Goal: Information Seeking & Learning: Learn about a topic

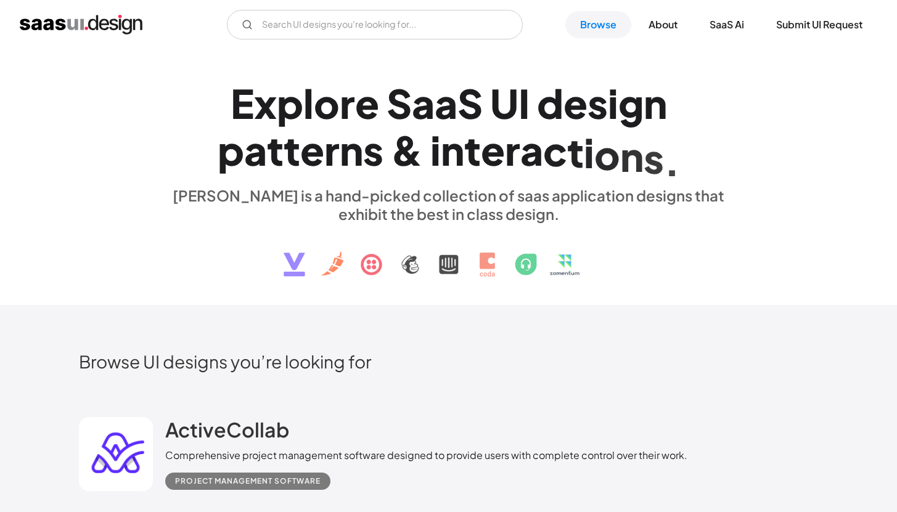
scroll to position [3, 0]
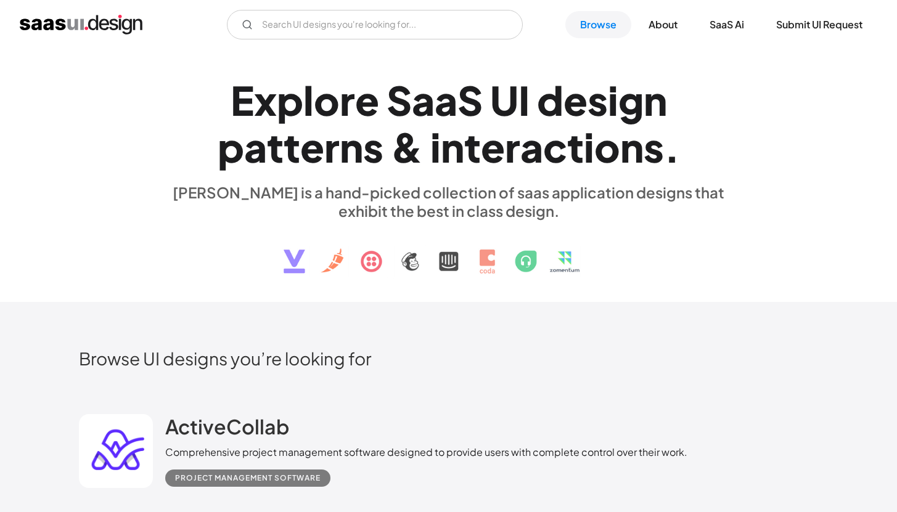
click at [807, 108] on div "E x p l o r e S a a S U I d e s i g n p a t t e r n s & i n t e r a c t i o n s…" at bounding box center [449, 174] width 740 height 221
click at [795, 67] on div "E x p l o r e S a a S U I d e s i g n p a t t e r n s & i n t e r a c t i o n s…" at bounding box center [449, 174] width 740 height 221
click at [816, 62] on div "E x p l o r e S a a S U I d e s i g n p a t t e r n s & i n t e r a c t i o n s…" at bounding box center [448, 174] width 897 height 256
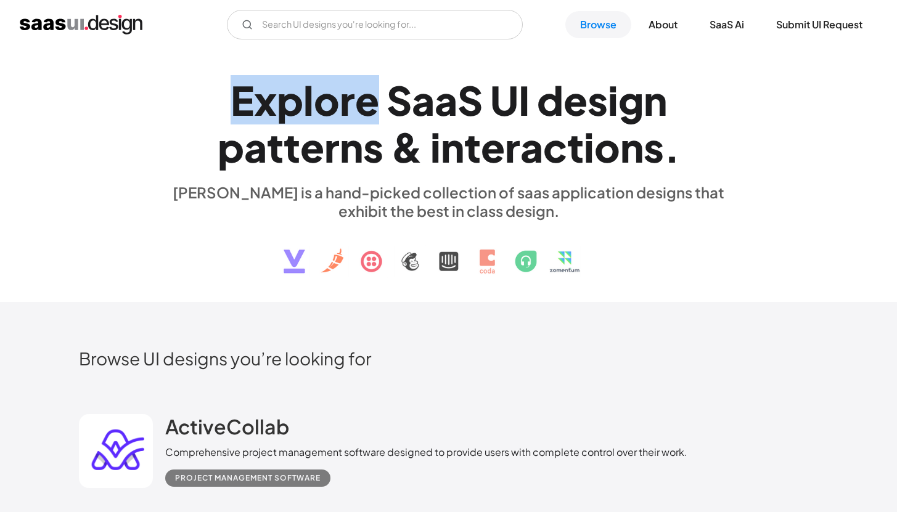
click at [816, 62] on div "E x p l o r e S a a S U I d e s i g n p a t t e r n s & i n t e r a c t i o n s…" at bounding box center [448, 174] width 897 height 256
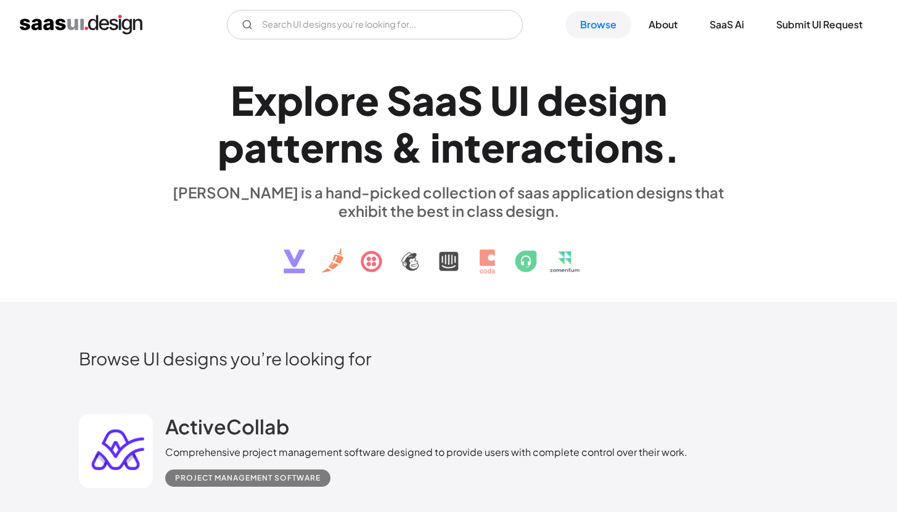
click at [815, 62] on div "E x p l o r e S a a S U I d e s i g n p a t t e r n s & i n t e r a c t i o n s…" at bounding box center [448, 174] width 897 height 256
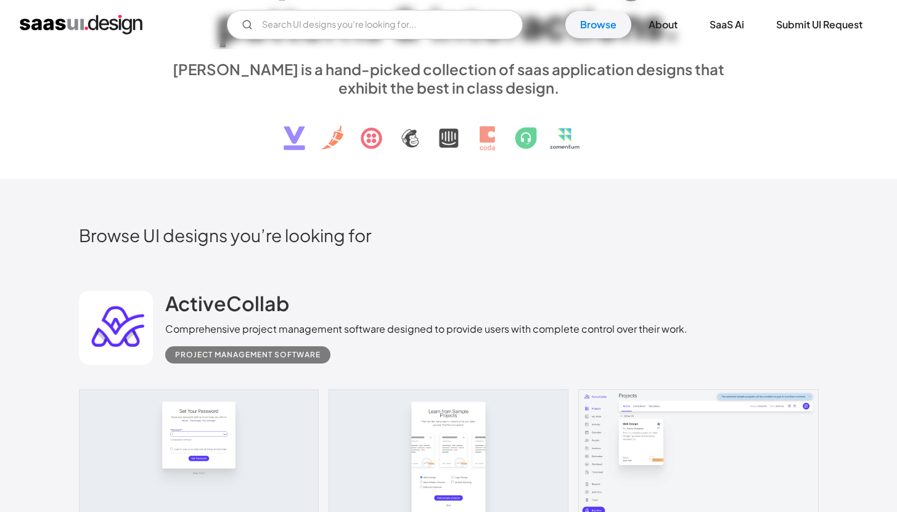
scroll to position [0, 0]
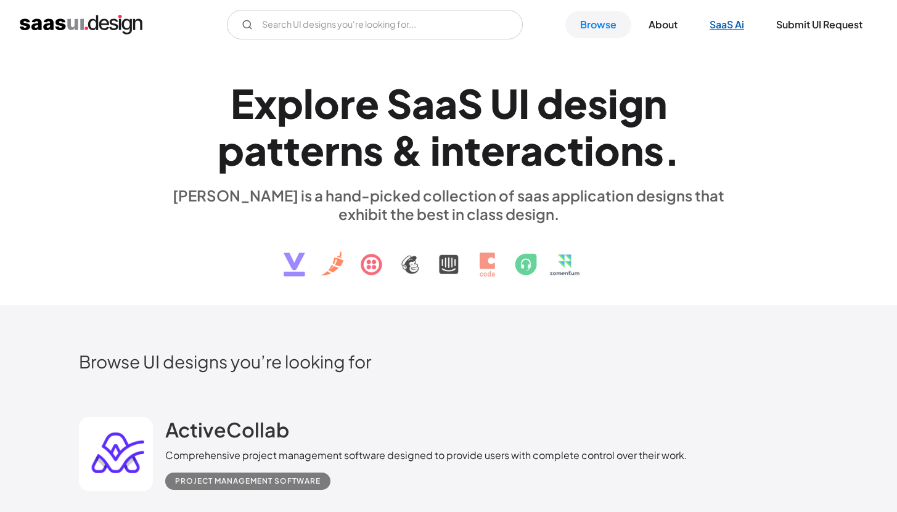
click at [732, 23] on link "SaaS Ai" at bounding box center [727, 24] width 64 height 27
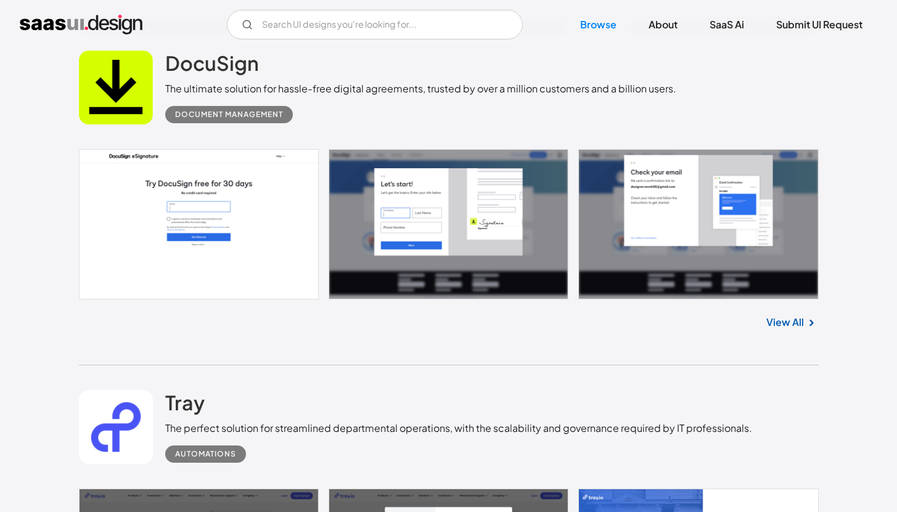
scroll to position [1782, 0]
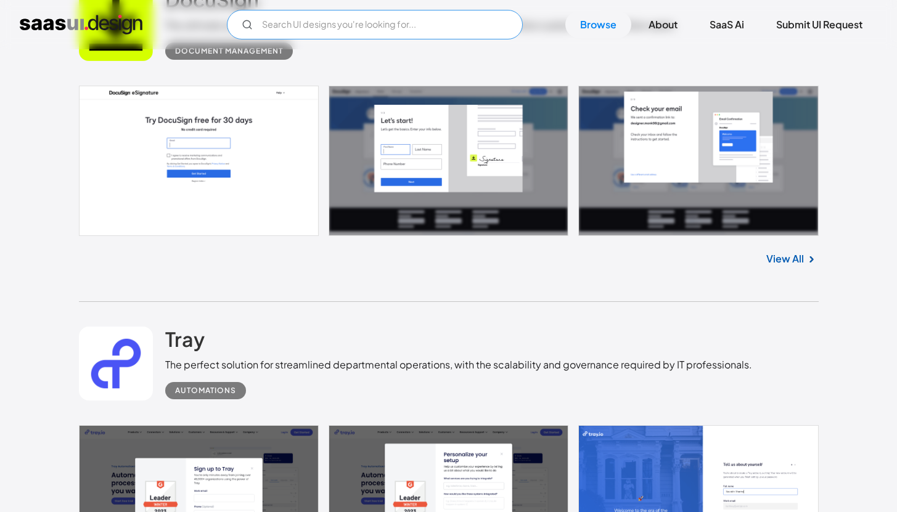
click at [346, 31] on input "Email Form" at bounding box center [375, 25] width 296 height 30
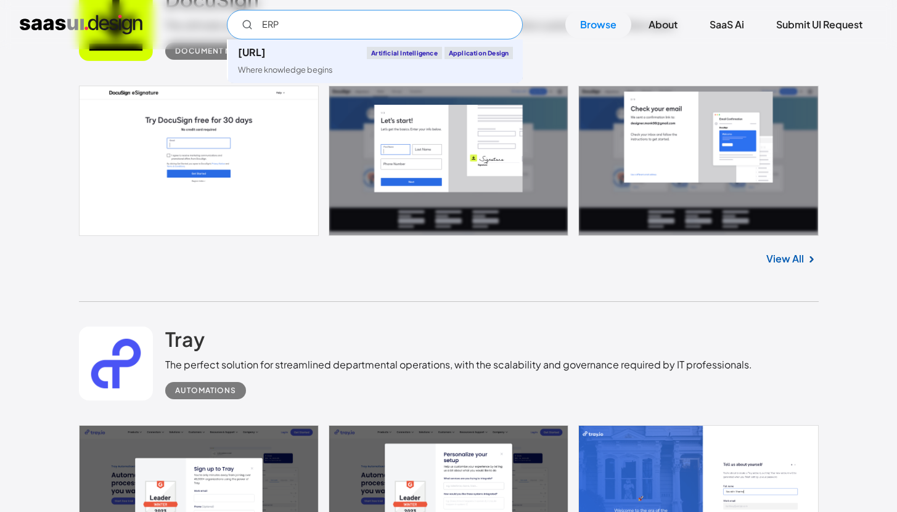
type input "ERP"
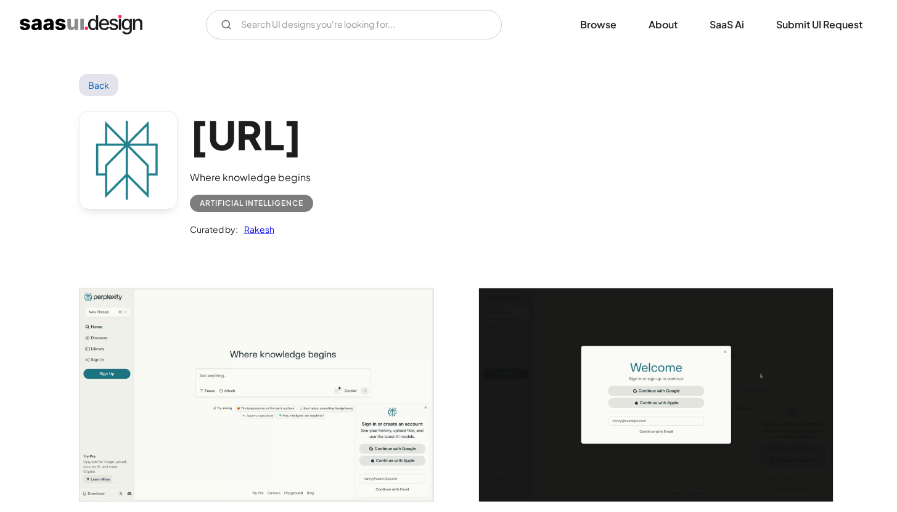
click at [70, 27] on img "home" at bounding box center [81, 25] width 123 height 20
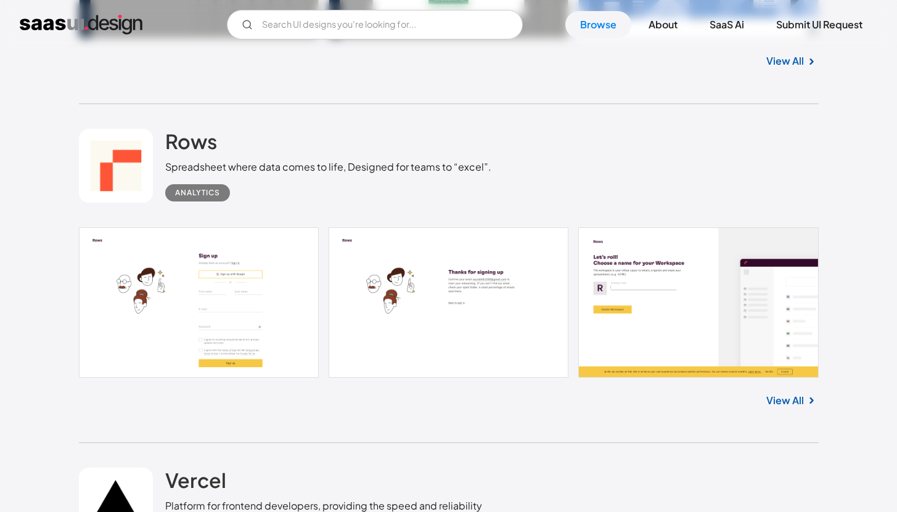
scroll to position [969, 0]
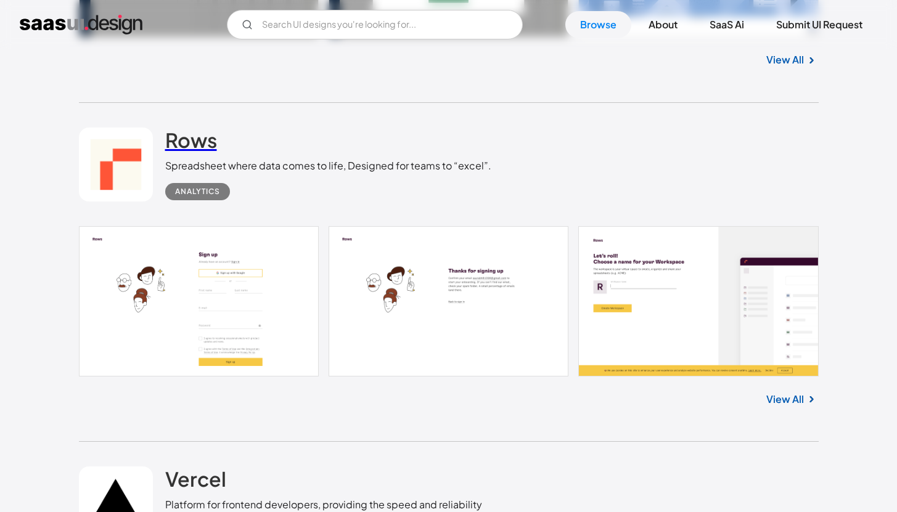
click at [195, 130] on h2 "Rows" at bounding box center [191, 140] width 52 height 25
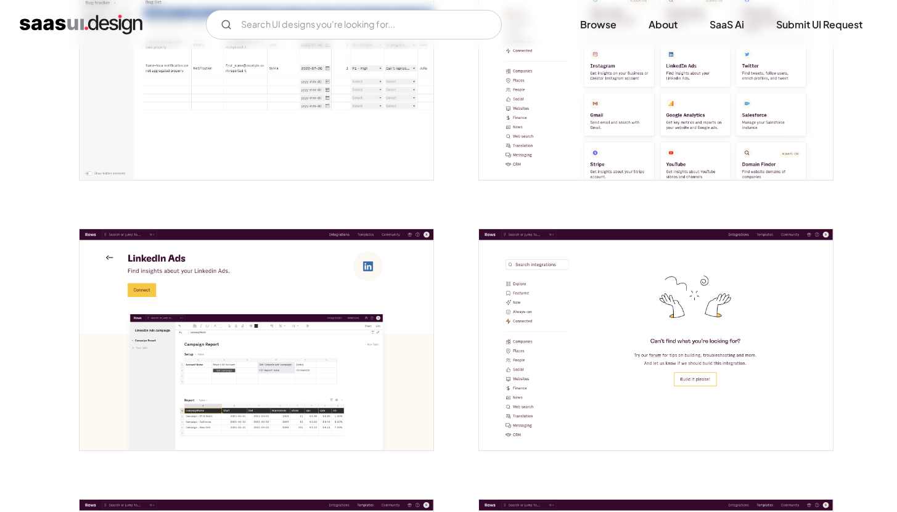
scroll to position [2810, 0]
